Goal: Entertainment & Leisure: Consume media (video, audio)

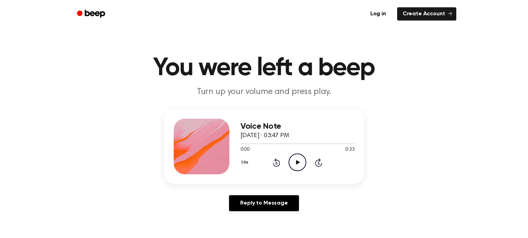
click at [303, 168] on circle at bounding box center [297, 162] width 17 height 17
click at [293, 144] on div at bounding box center [297, 144] width 114 height 6
click at [298, 163] on icon at bounding box center [298, 162] width 4 height 5
click at [301, 169] on icon "Play Audio" at bounding box center [297, 162] width 18 height 18
click at [300, 158] on icon "Play Audio" at bounding box center [297, 162] width 18 height 18
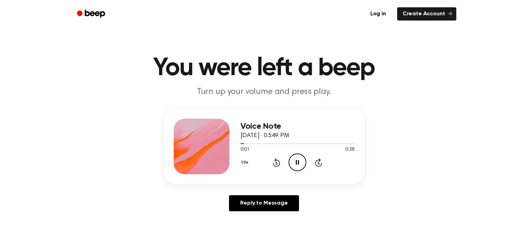
click at [300, 158] on icon "Pause Audio" at bounding box center [297, 162] width 18 height 18
click at [300, 158] on icon "Play Audio" at bounding box center [297, 162] width 18 height 18
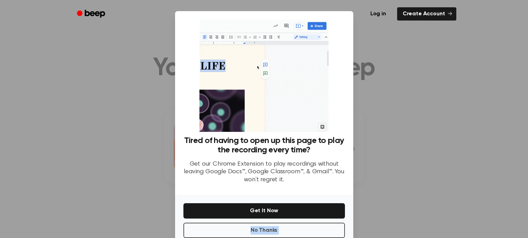
click at [300, 158] on div "Tired of having to open up this page to play the recording every time? Get our …" at bounding box center [264, 126] width 178 height 231
click at [300, 158] on div "Tired of having to open up this page to play the recording every time? Get our …" at bounding box center [263, 163] width 161 height 54
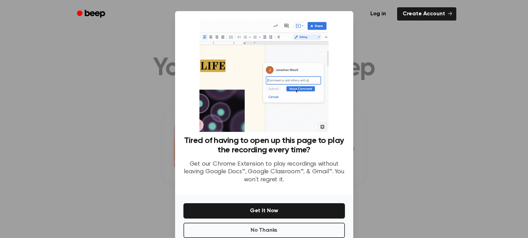
click at [55, 186] on div at bounding box center [264, 119] width 528 height 238
click at [197, 229] on button "No Thanks" at bounding box center [263, 230] width 161 height 15
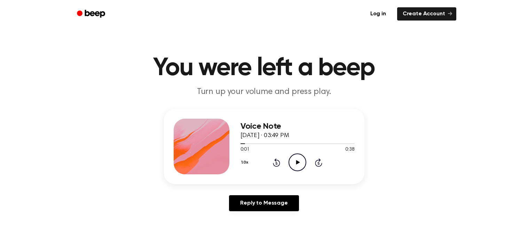
click at [300, 163] on icon "Play Audio" at bounding box center [297, 162] width 18 height 18
